Goal: Navigation & Orientation: Find specific page/section

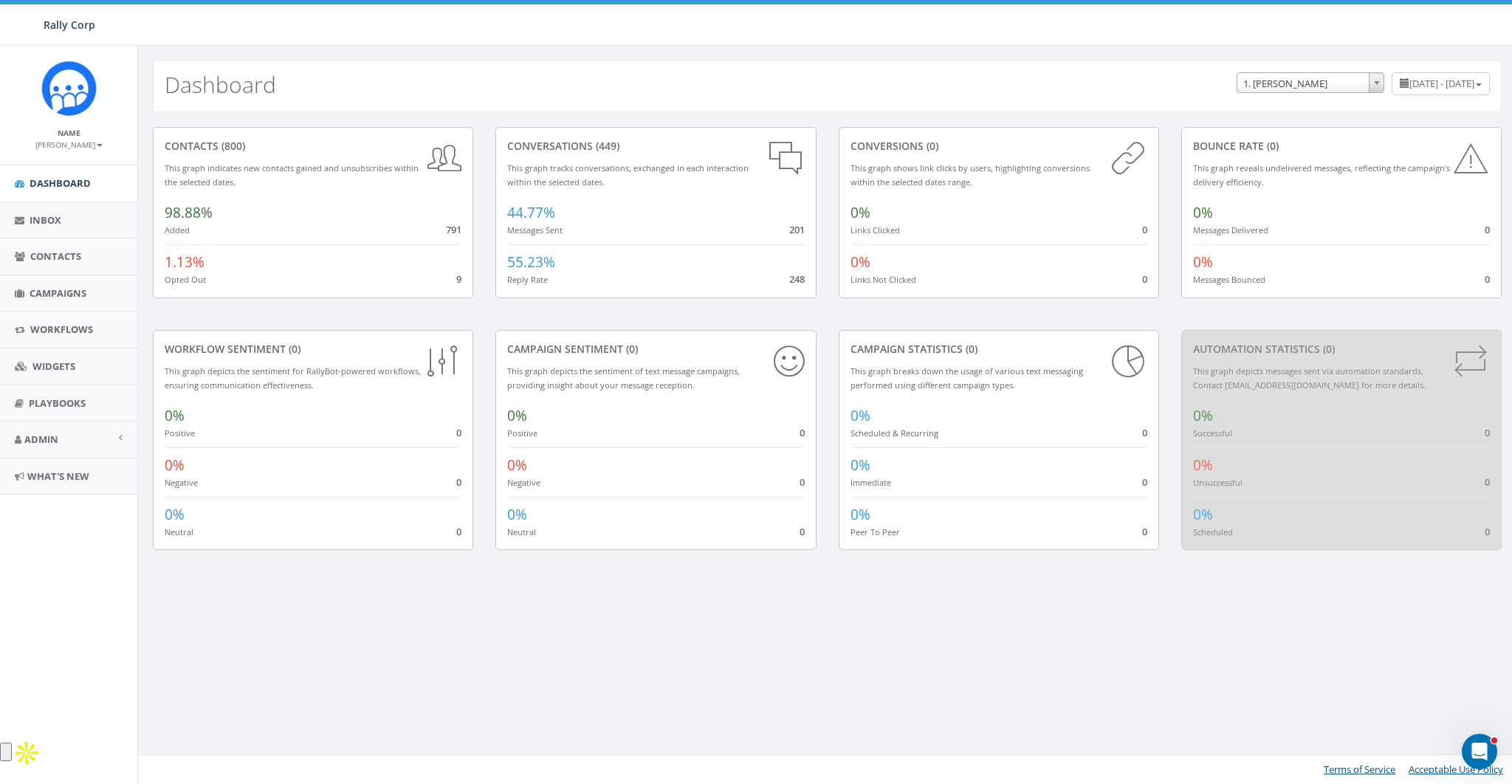
click at [335, 83] on div "Dashboard [DATE] - [DATE] 1. [PERSON_NAME] ACME Ministry [DOMAIN_NAME] AFSMC [P…" at bounding box center [826, 86] width 1348 height 51
click at [39, 390] on link "Playbooks" at bounding box center [68, 403] width 137 height 36
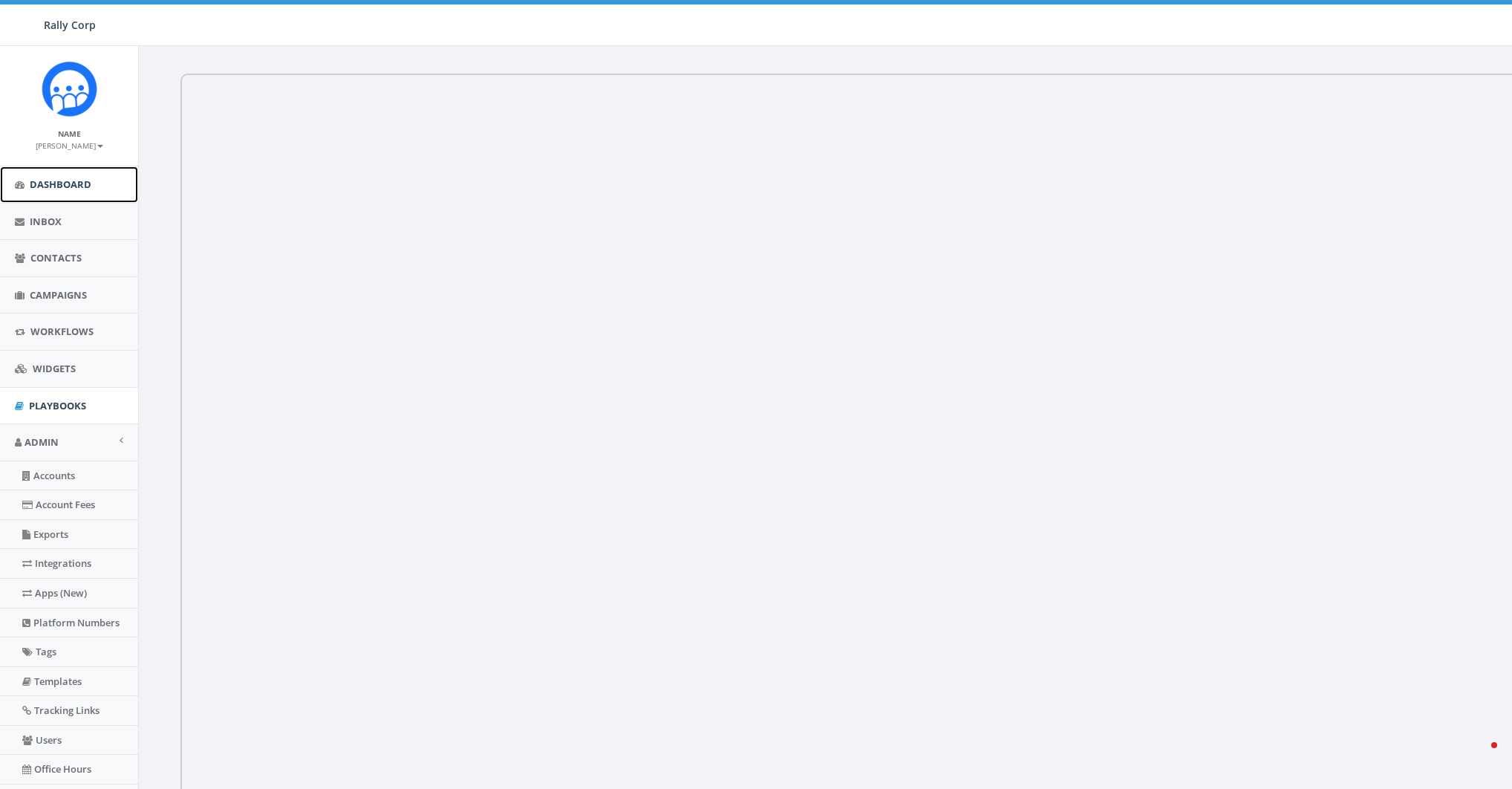
click at [49, 182] on span "Dashboard" at bounding box center [60, 184] width 62 height 14
